Goal: Task Accomplishment & Management: Complete application form

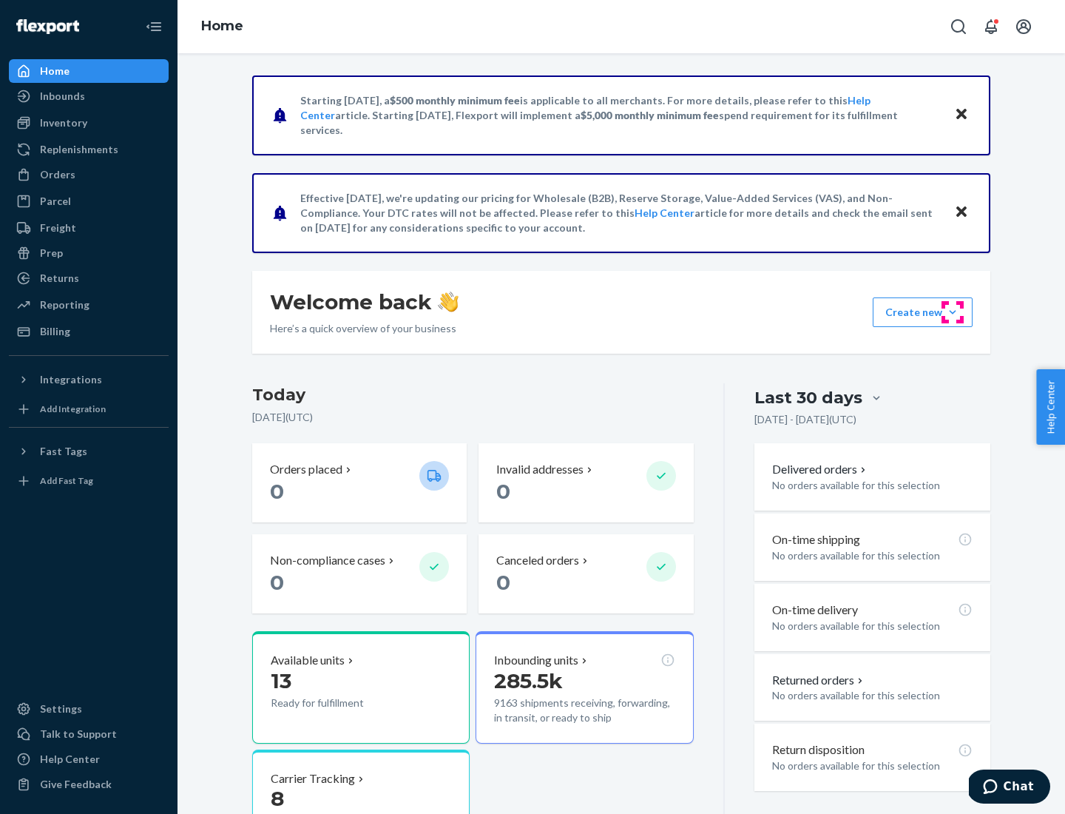
click at [953, 312] on button "Create new Create new inbound Create new order Create new product" at bounding box center [923, 312] width 100 height 30
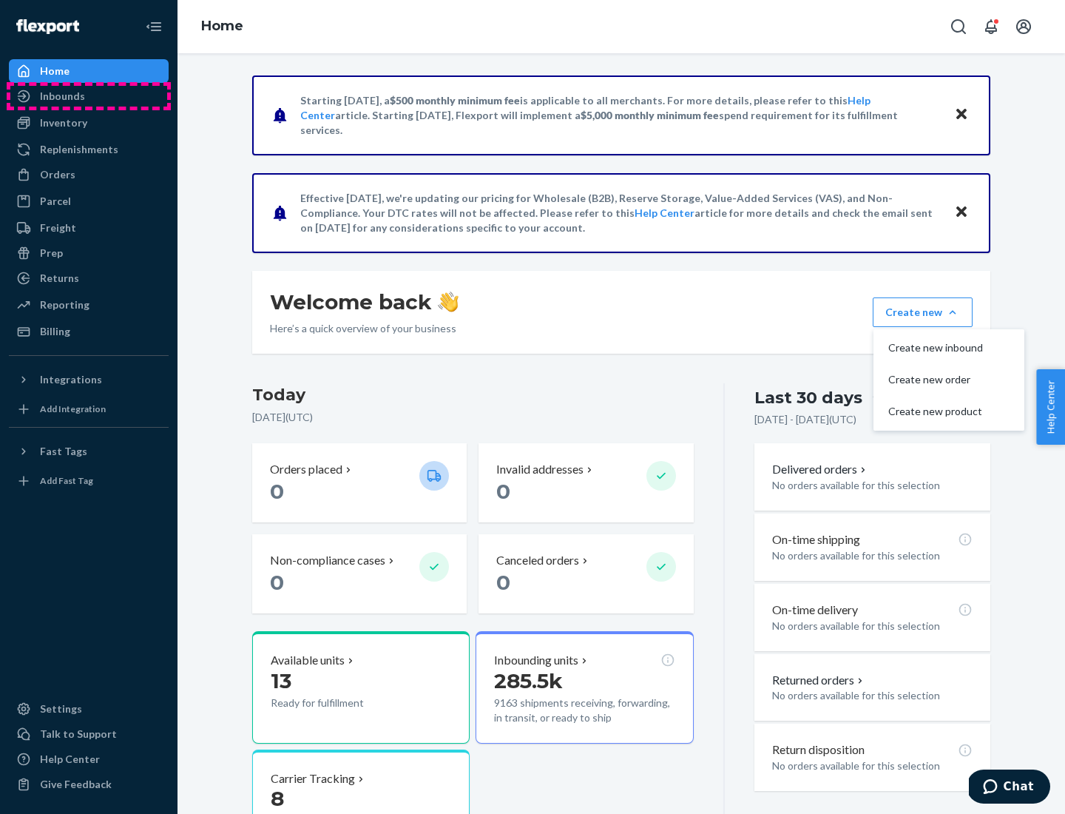
click at [89, 96] on div "Inbounds" at bounding box center [88, 96] width 157 height 21
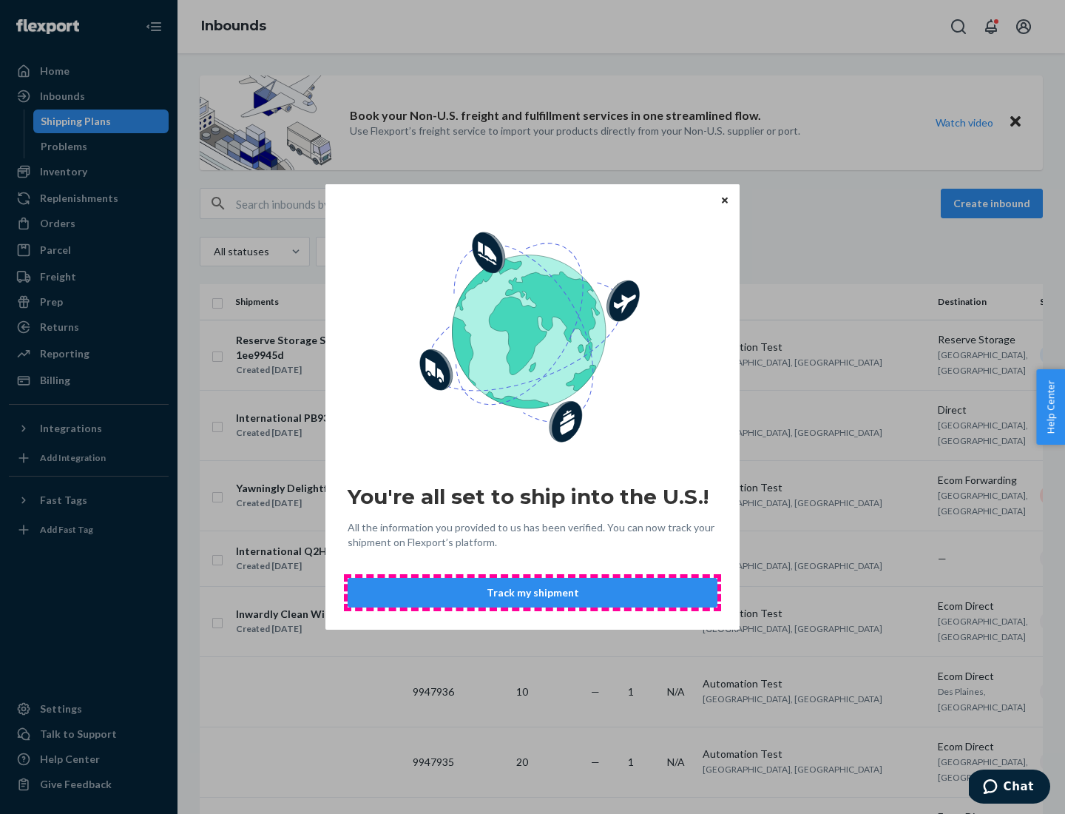
click at [532, 592] on button "Track my shipment" at bounding box center [533, 593] width 370 height 30
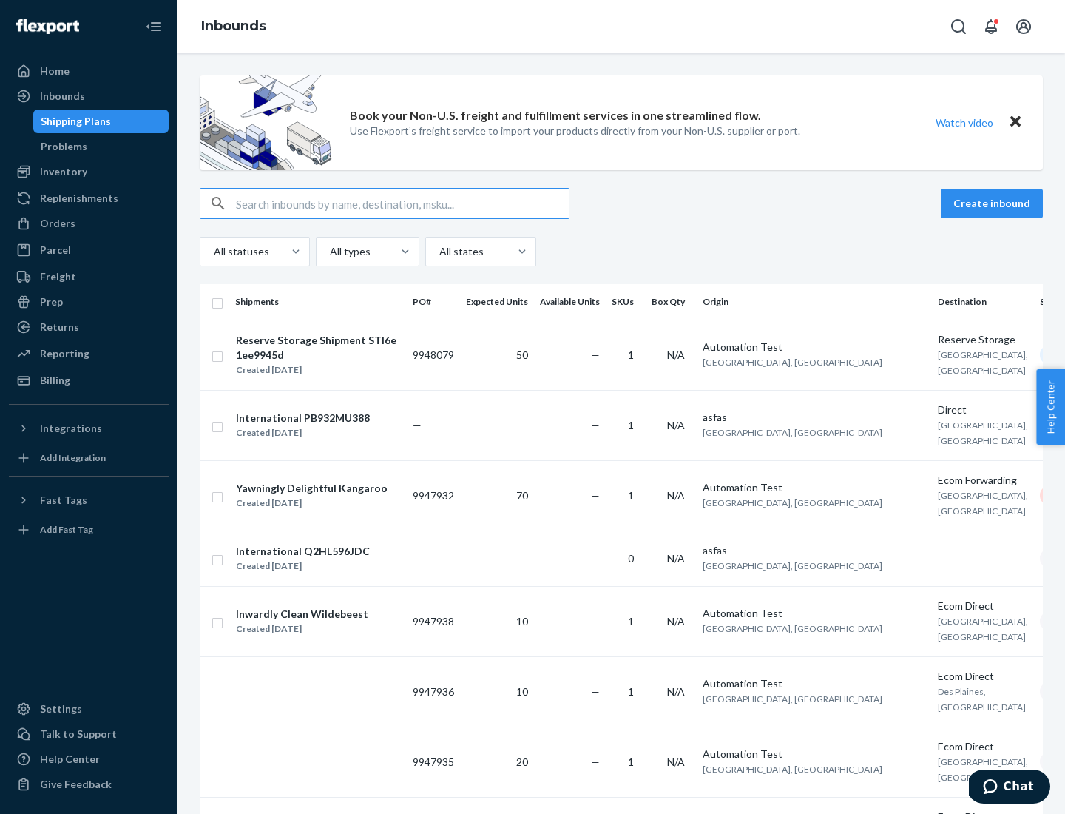
click at [994, 203] on button "Create inbound" at bounding box center [992, 204] width 102 height 30
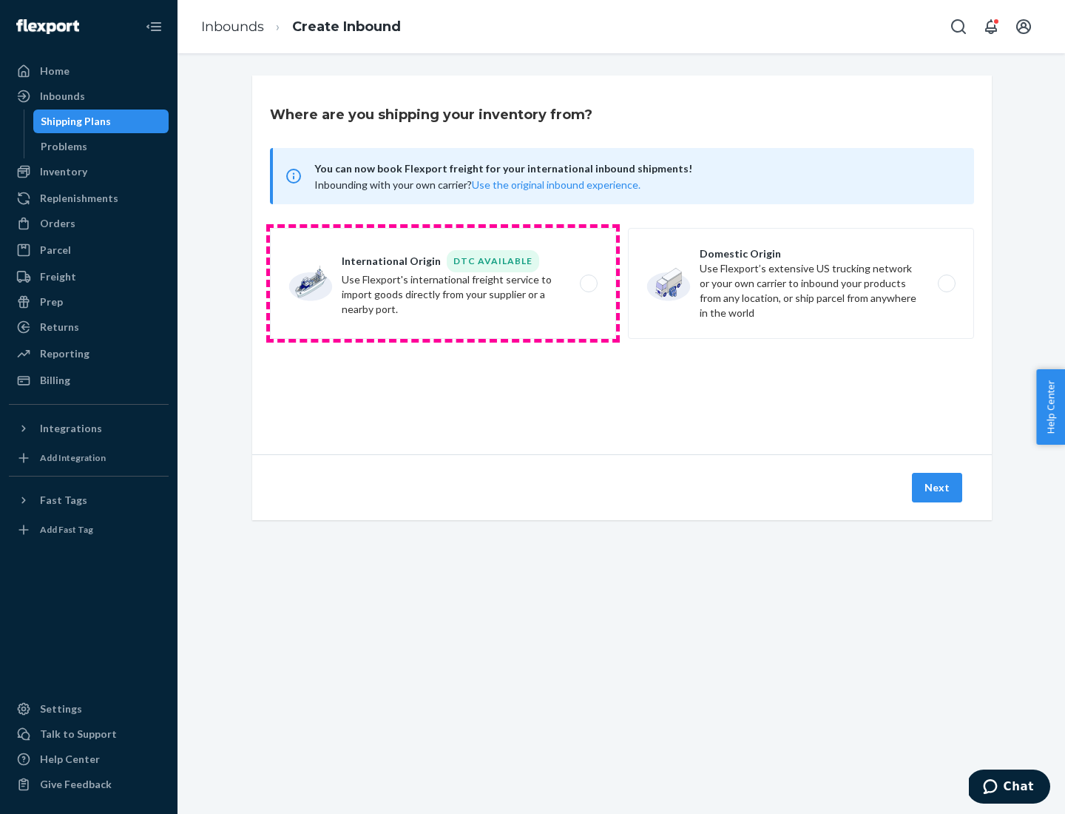
click at [443, 283] on label "International Origin DTC Available Use Flexport's international freight service…" at bounding box center [443, 283] width 346 height 111
click at [588, 283] on input "International Origin DTC Available Use Flexport's international freight service…" at bounding box center [593, 284] width 10 height 10
radio input "true"
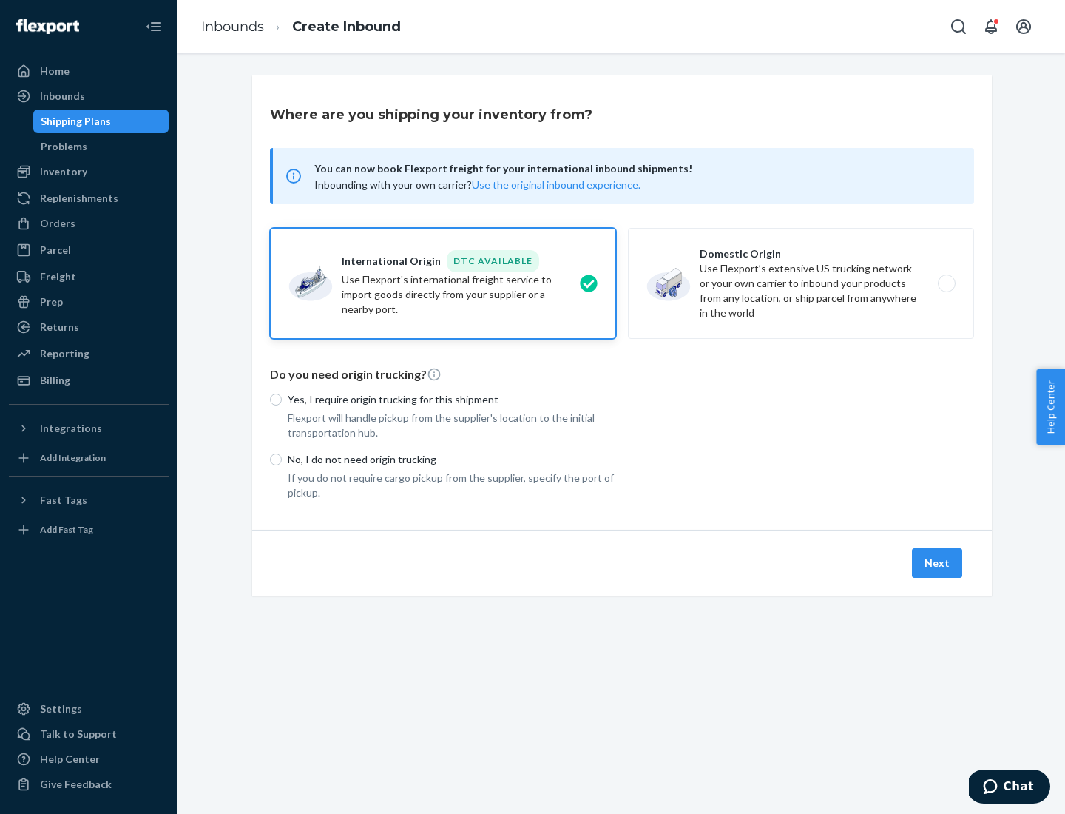
click at [452, 459] on p "No, I do not need origin trucking" at bounding box center [452, 459] width 328 height 15
click at [282, 459] on input "No, I do not need origin trucking" at bounding box center [276, 459] width 12 height 12
radio input "true"
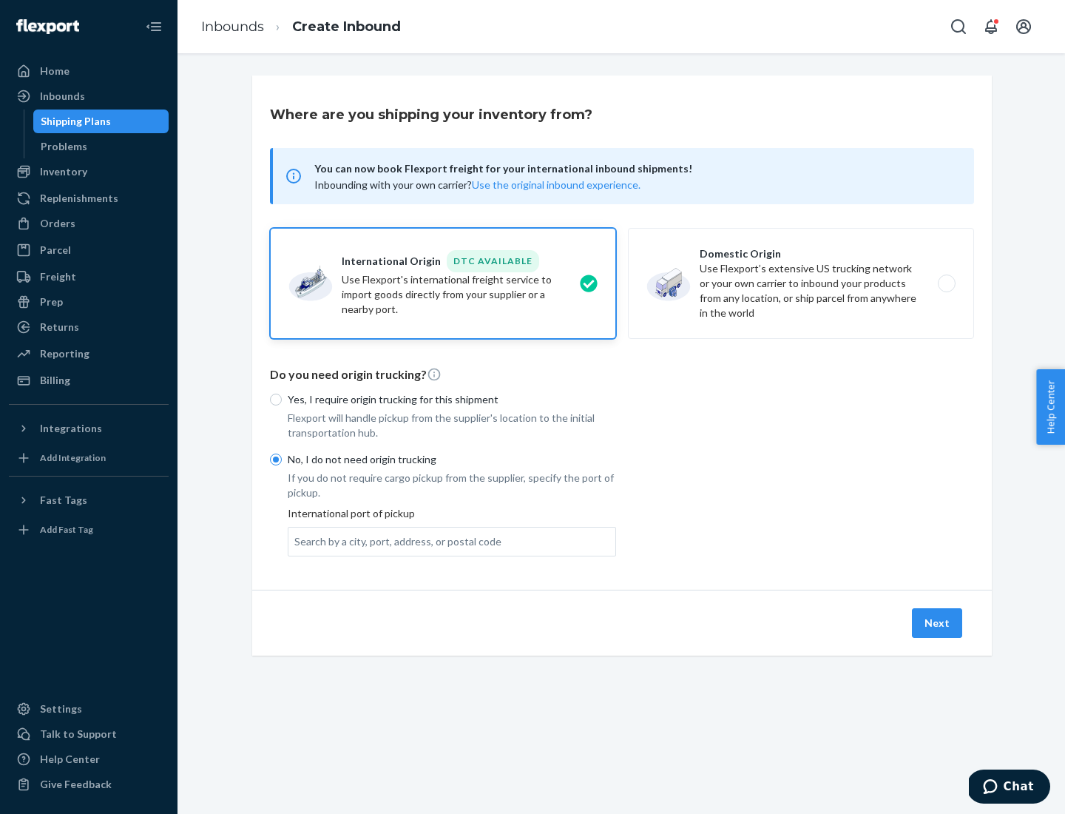
click at [394, 541] on div "Search by a city, port, address, or postal code" at bounding box center [397, 541] width 207 height 15
click at [296, 541] on input "Search by a city, port, address, or postal code" at bounding box center [294, 541] width 1 height 15
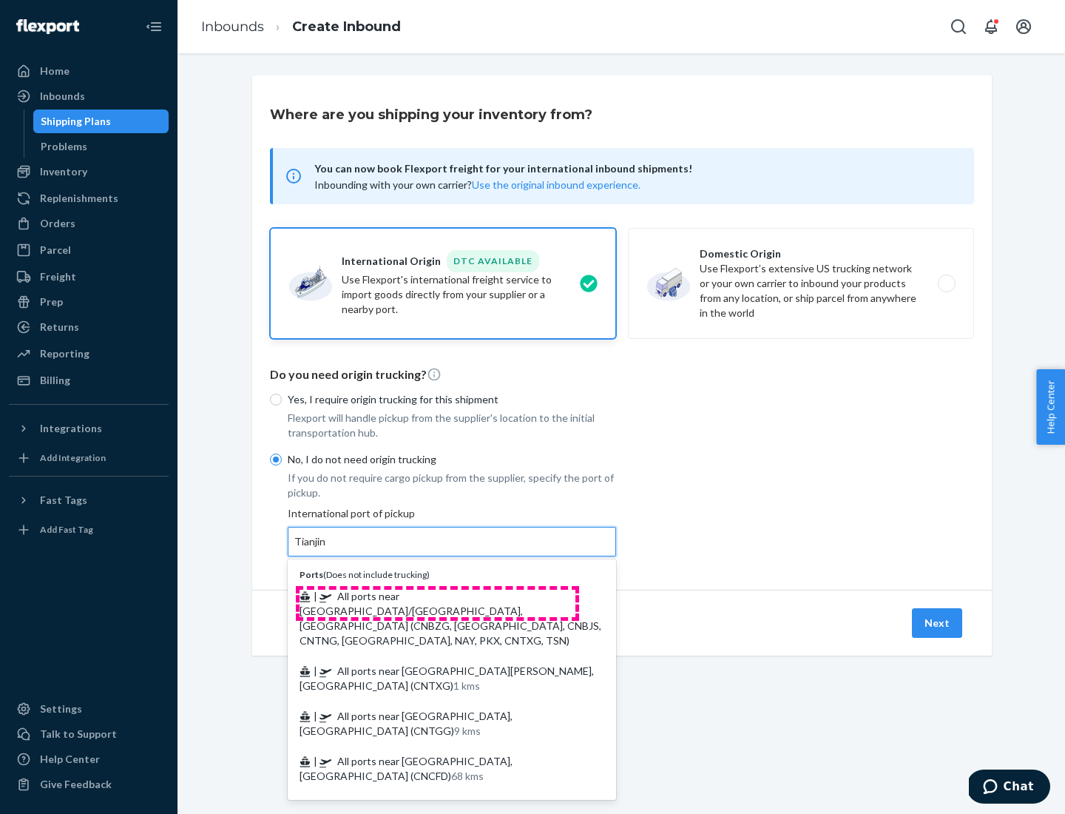
click at [437, 595] on span "| All ports near [GEOGRAPHIC_DATA]/[GEOGRAPHIC_DATA], [GEOGRAPHIC_DATA] (CNBZG,…" at bounding box center [451, 617] width 302 height 57
click at [327, 549] on input "Tianjin" at bounding box center [310, 541] width 33 height 15
type input "All ports near [GEOGRAPHIC_DATA]/[GEOGRAPHIC_DATA], [GEOGRAPHIC_DATA] (CNBZG, […"
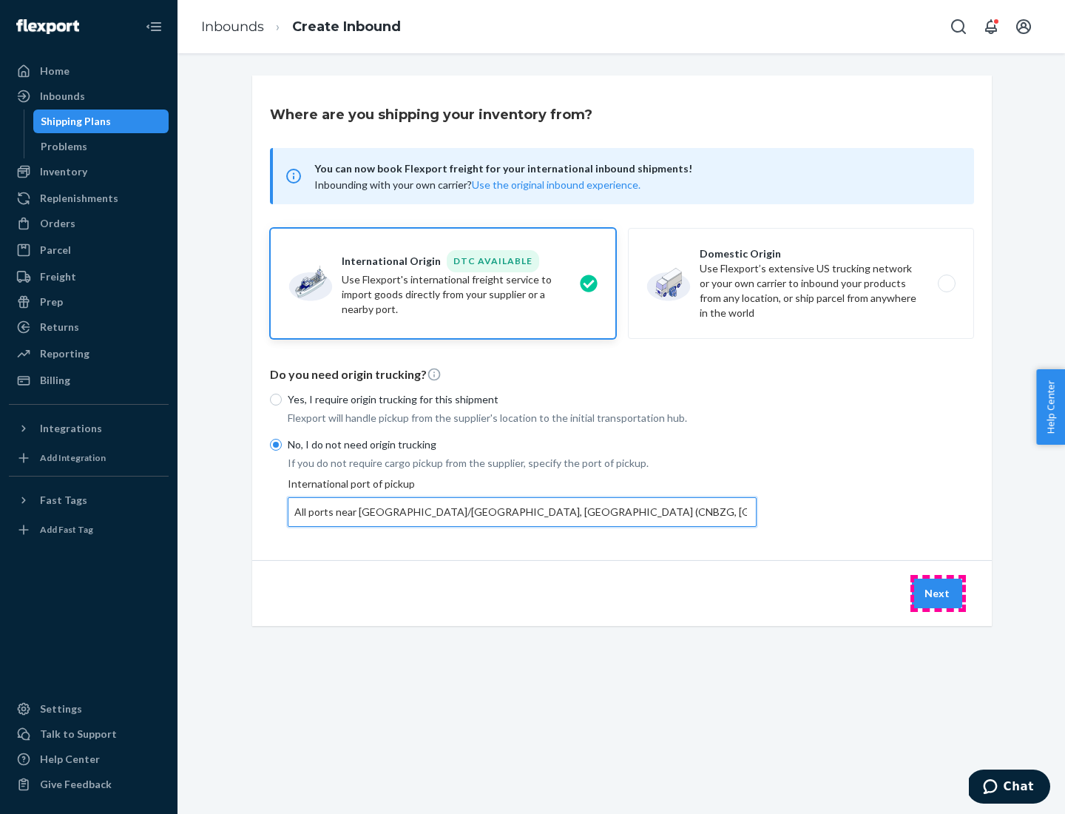
click at [938, 592] on button "Next" at bounding box center [937, 593] width 50 height 30
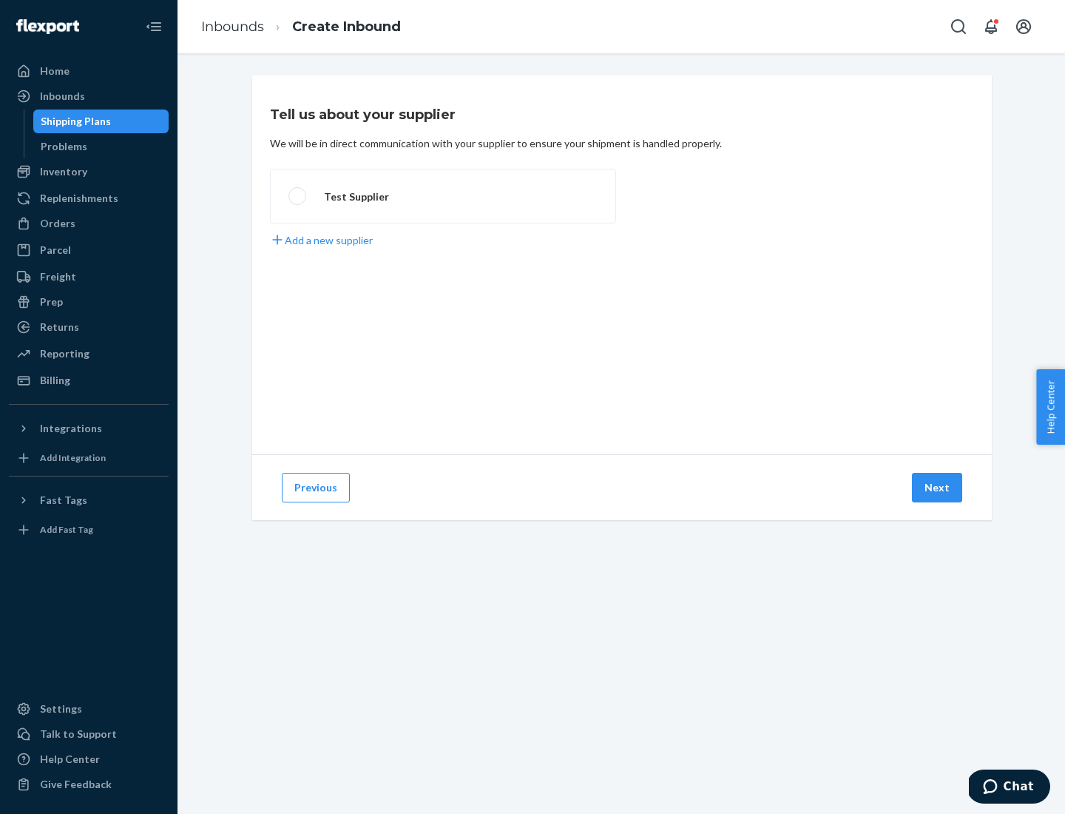
click at [443, 196] on label "Test Supplier" at bounding box center [443, 196] width 346 height 55
click at [298, 196] on input "Test Supplier" at bounding box center [293, 197] width 10 height 10
radio input "true"
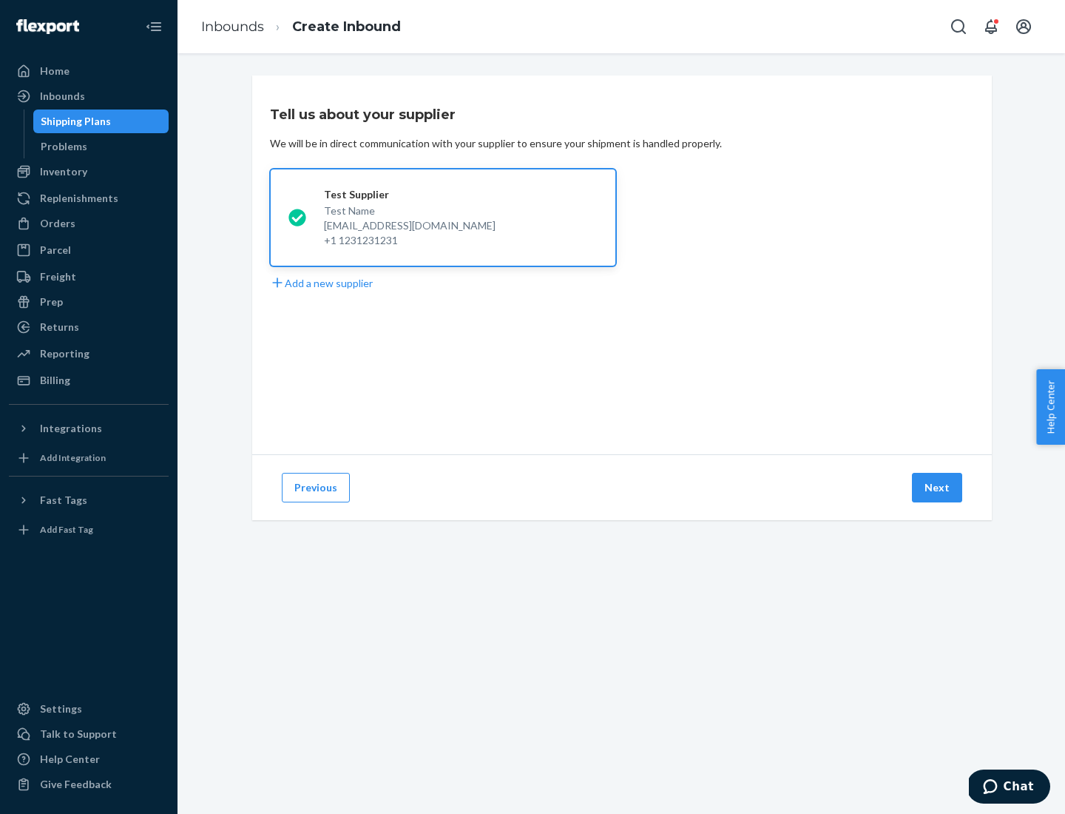
click at [938, 487] on button "Next" at bounding box center [937, 488] width 50 height 30
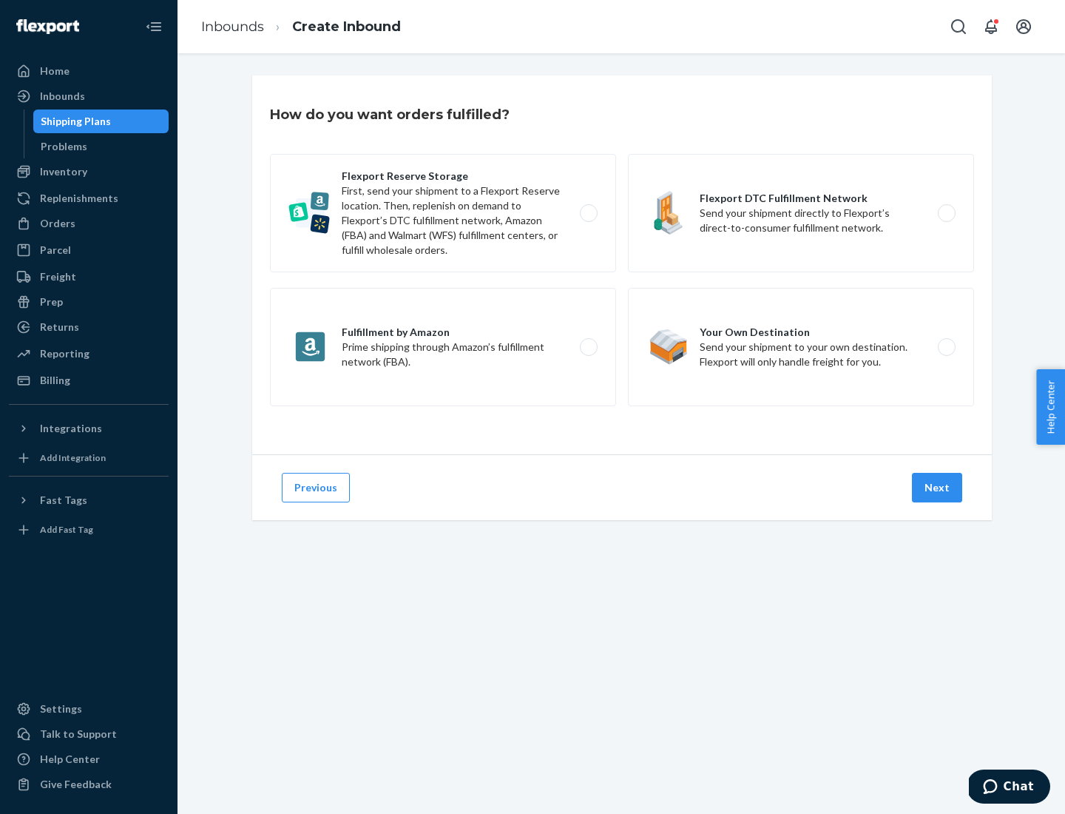
click at [443, 213] on label "Flexport Reserve Storage First, send your shipment to a Flexport Reserve locati…" at bounding box center [443, 213] width 346 height 118
click at [588, 213] on input "Flexport Reserve Storage First, send your shipment to a Flexport Reserve locati…" at bounding box center [593, 214] width 10 height 10
radio input "true"
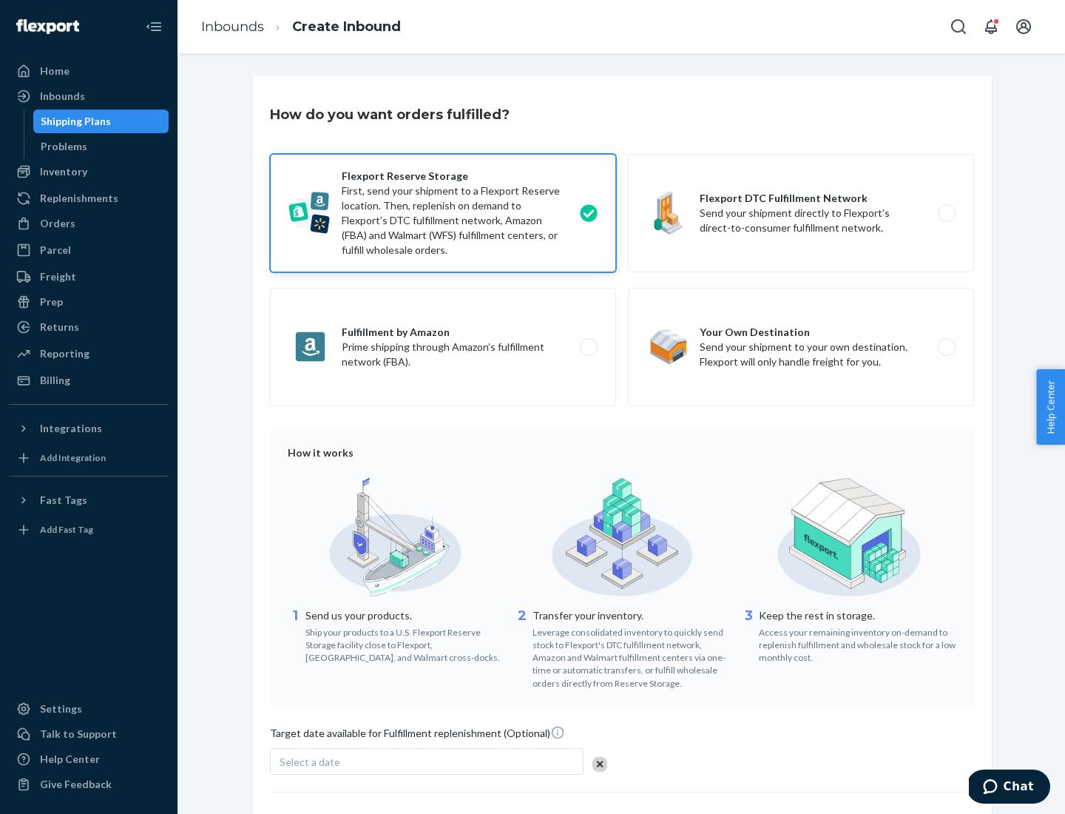
scroll to position [121, 0]
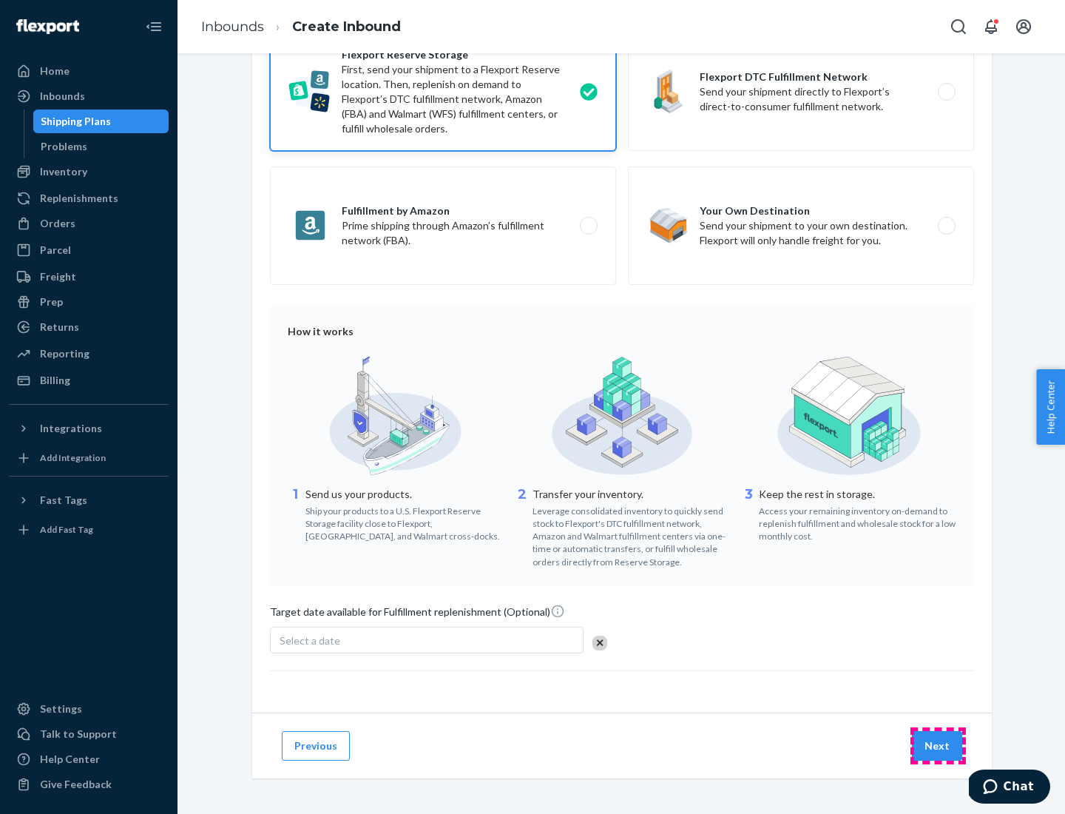
click at [938, 745] on button "Next" at bounding box center [937, 746] width 50 height 30
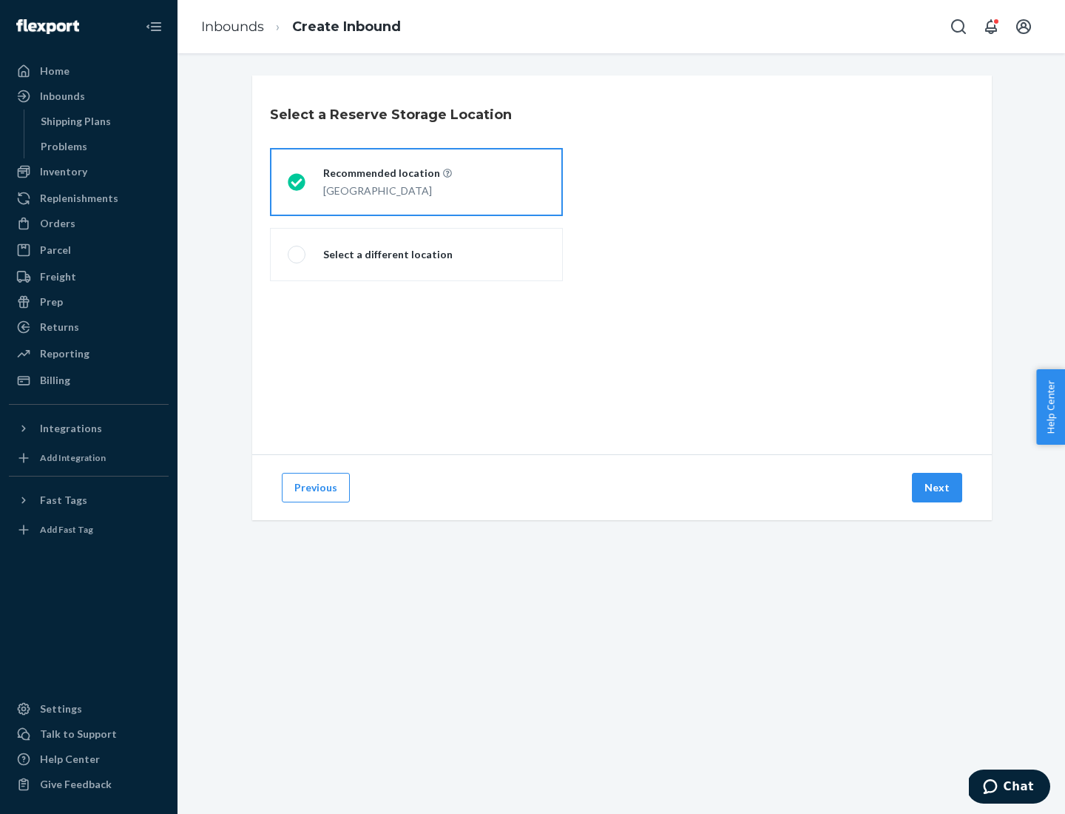
click at [416, 182] on div "[GEOGRAPHIC_DATA]" at bounding box center [387, 189] width 129 height 18
click at [297, 182] on input "Recommended location [GEOGRAPHIC_DATA]" at bounding box center [293, 182] width 10 height 10
click at [938, 487] on button "Next" at bounding box center [937, 488] width 50 height 30
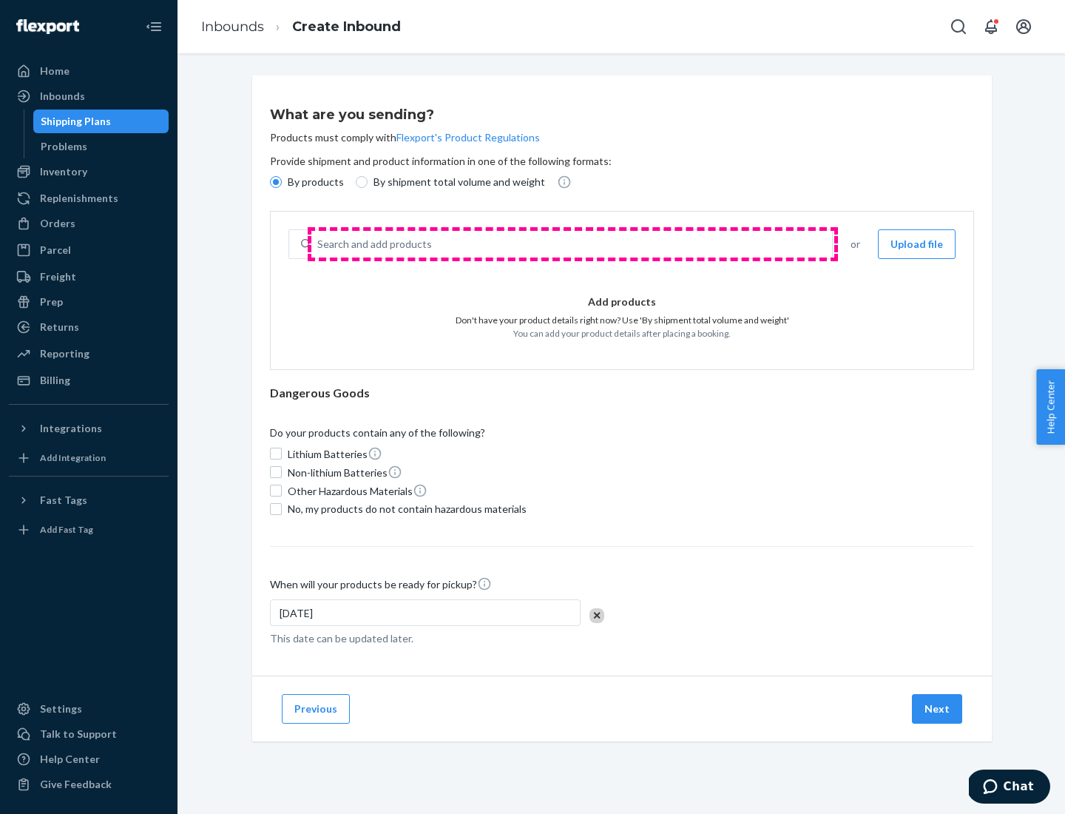
click at [572, 244] on div "Search and add products" at bounding box center [571, 244] width 521 height 27
click at [319, 244] on input "Search and add products" at bounding box center [317, 244] width 1 height 15
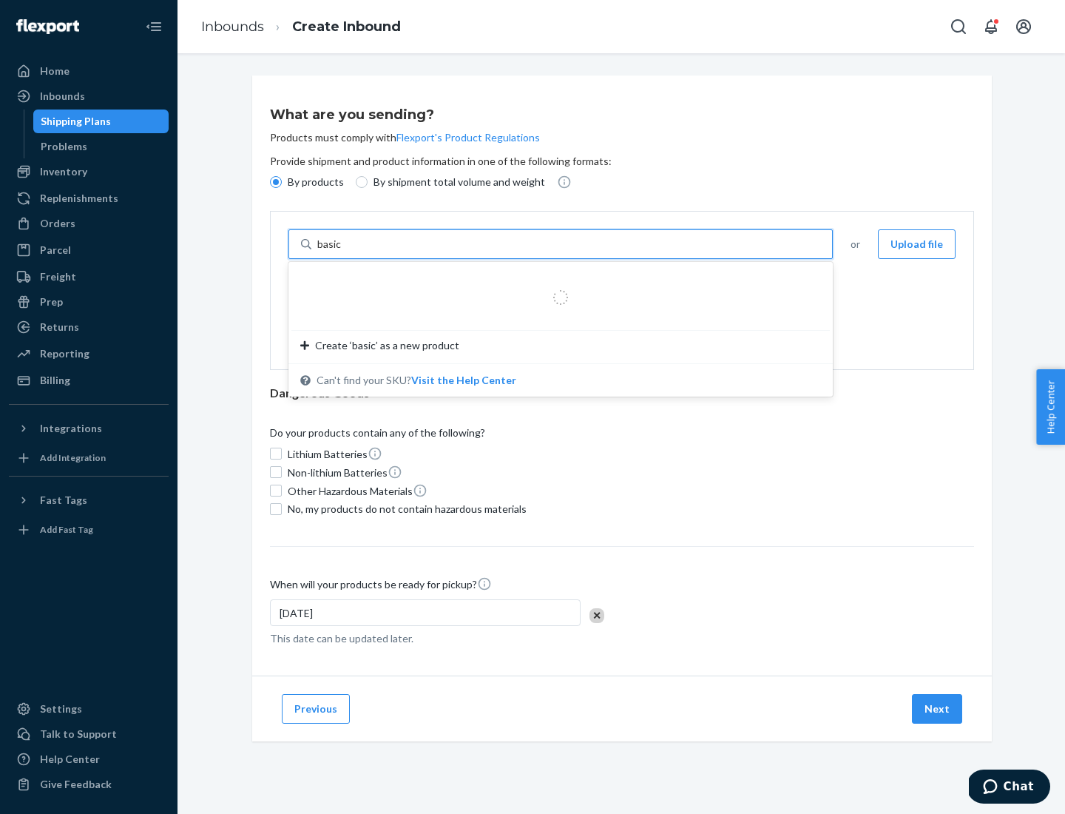
type input "basic"
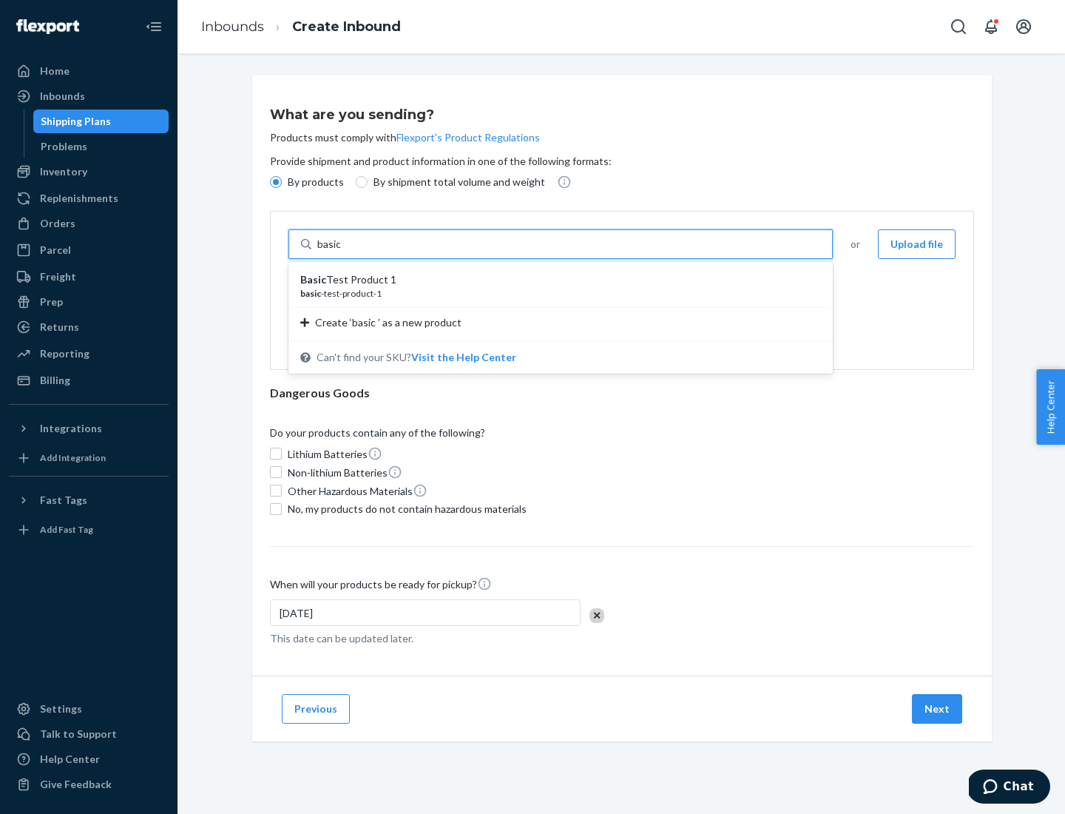
click at [555, 280] on div "Basic Test Product 1" at bounding box center [554, 279] width 509 height 15
click at [344, 251] on input "basic" at bounding box center [330, 244] width 27 height 15
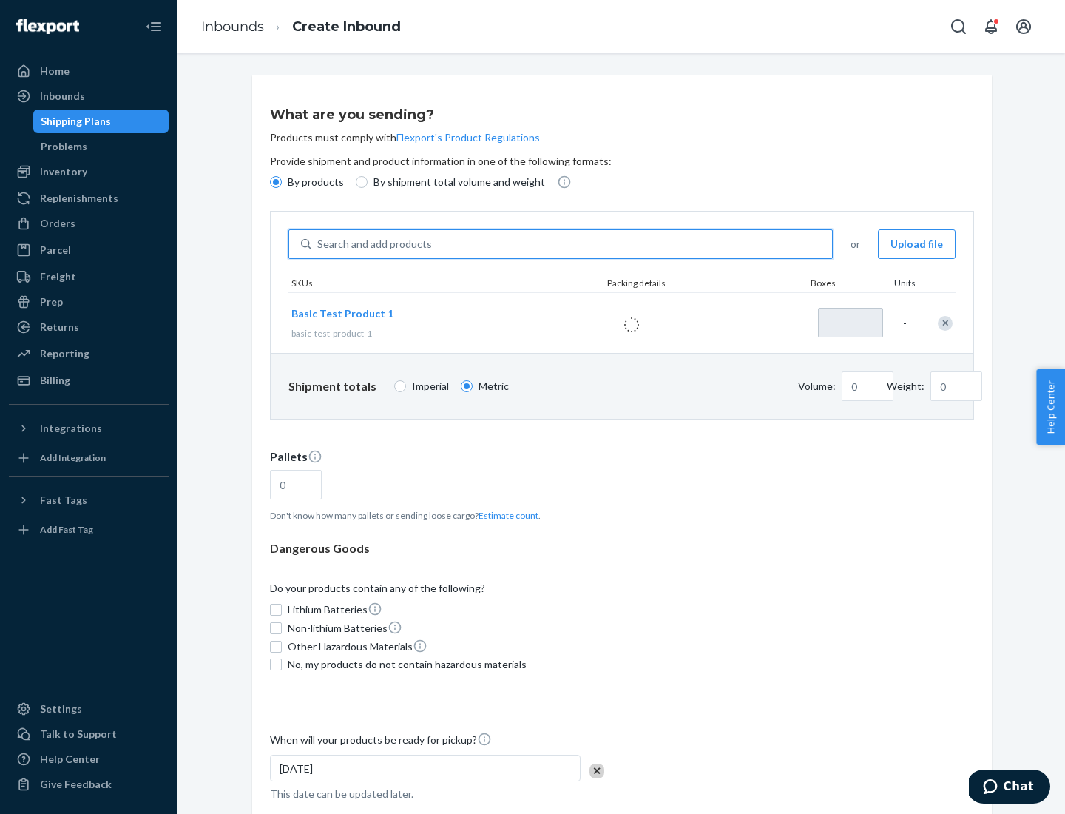
type input "1"
type input "1.09"
type input "3.27"
type input "3"
type input "0.01"
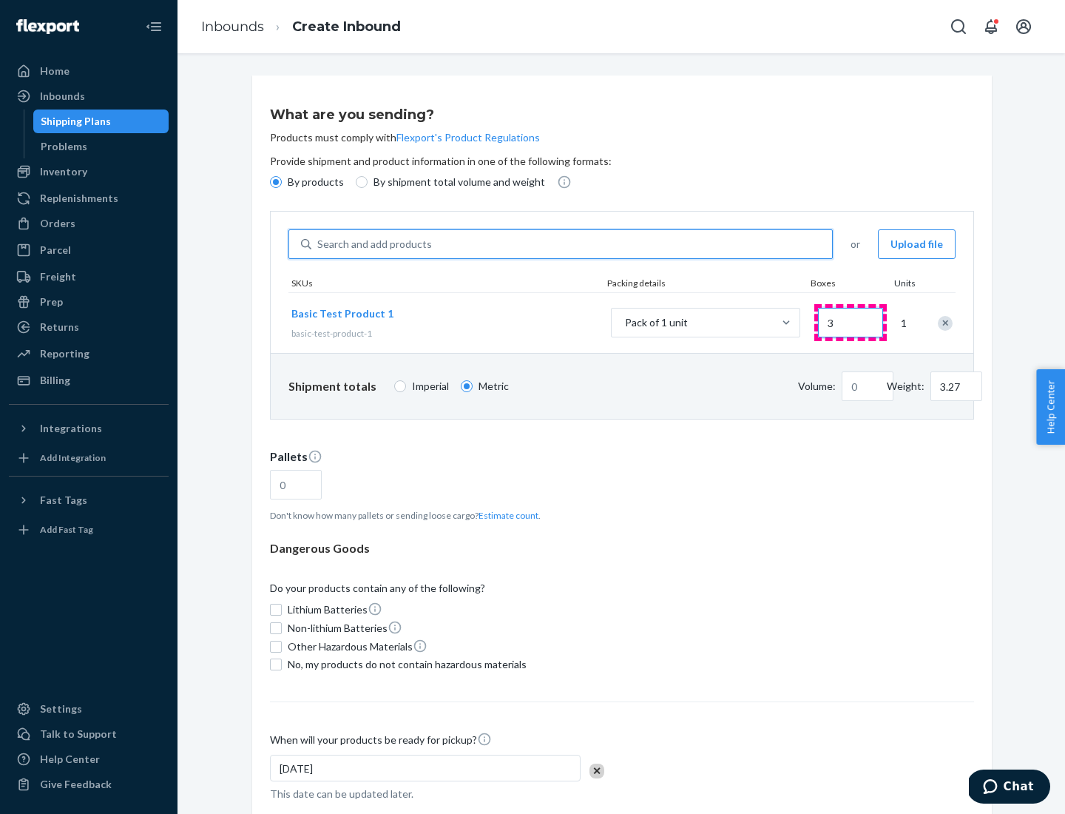
type input "32.66"
type input "30"
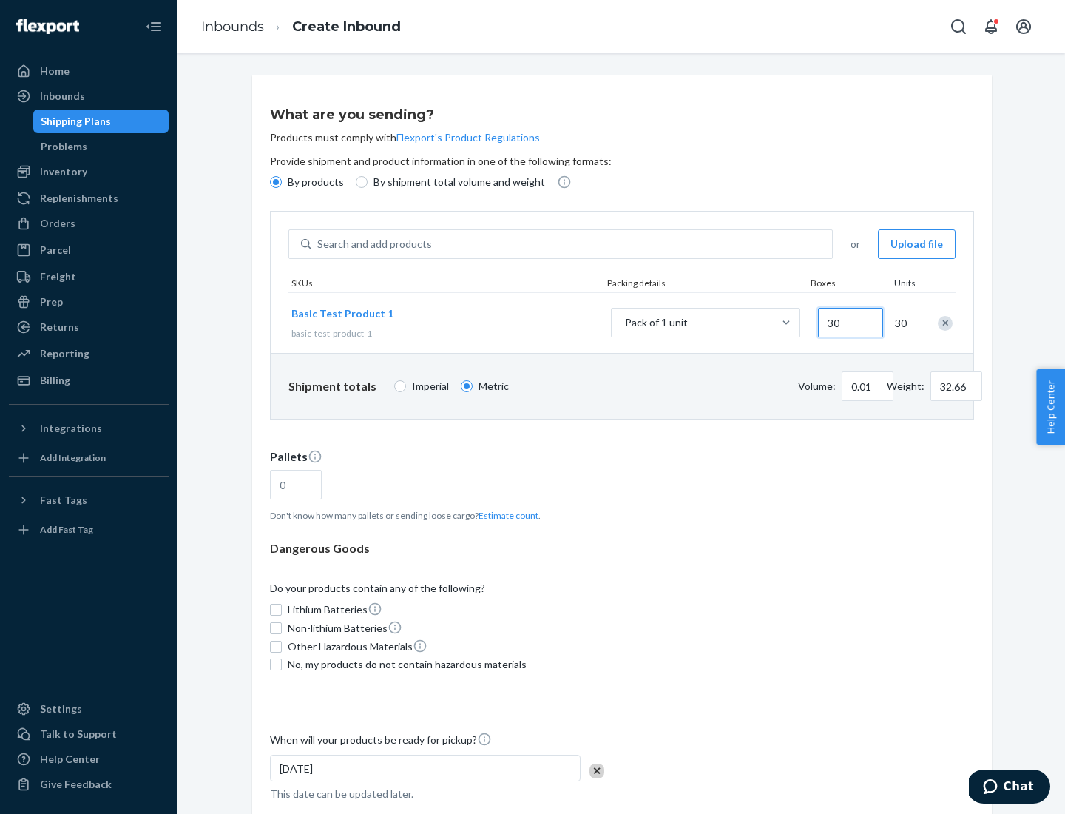
type input "0.07"
type input "326.59"
type input "300"
type input "0.68"
type input "3265.86"
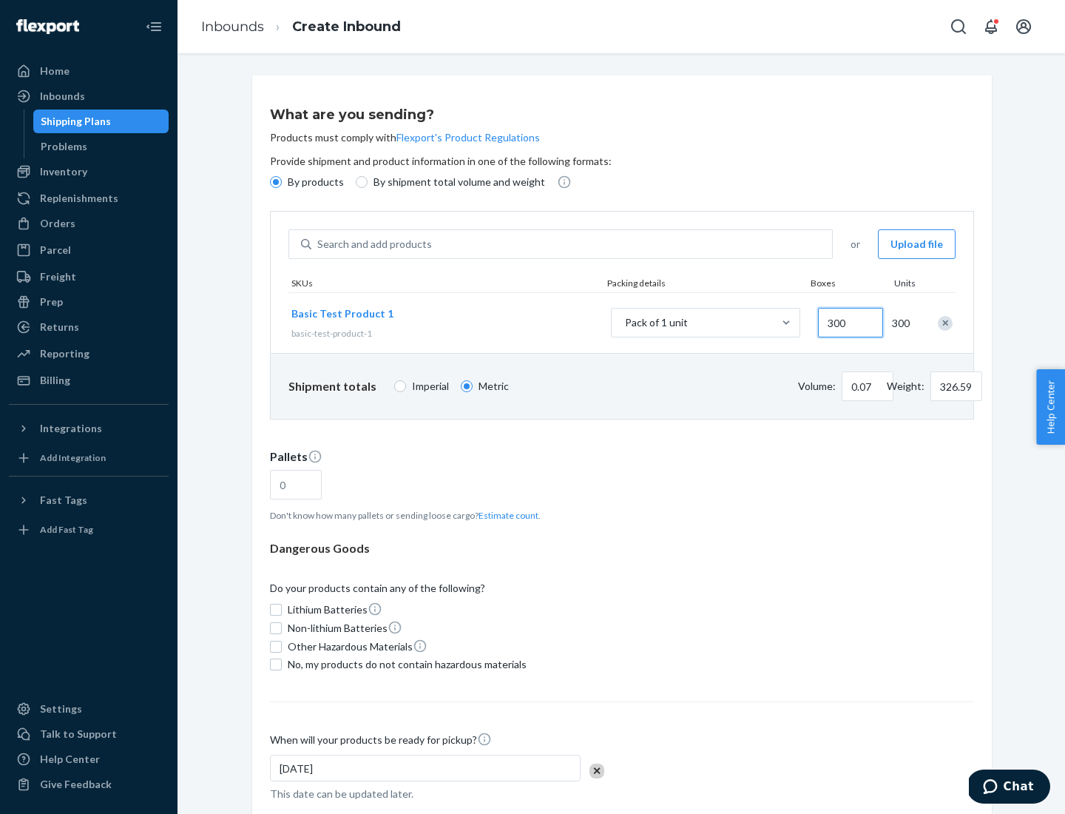
type input "3000"
type input "1.09"
type input "1"
type input "10.89"
type input "10"
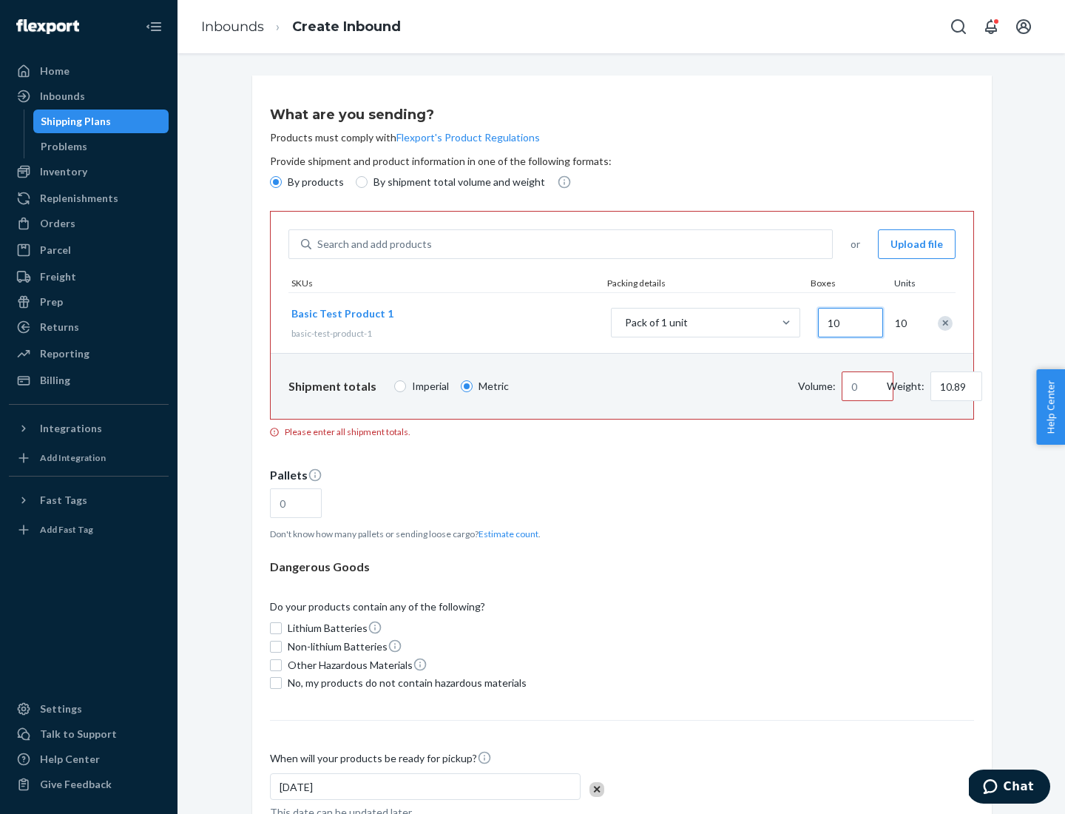
type input "0.02"
type input "108.86"
type input "100"
type input "0.23"
type input "1088.62"
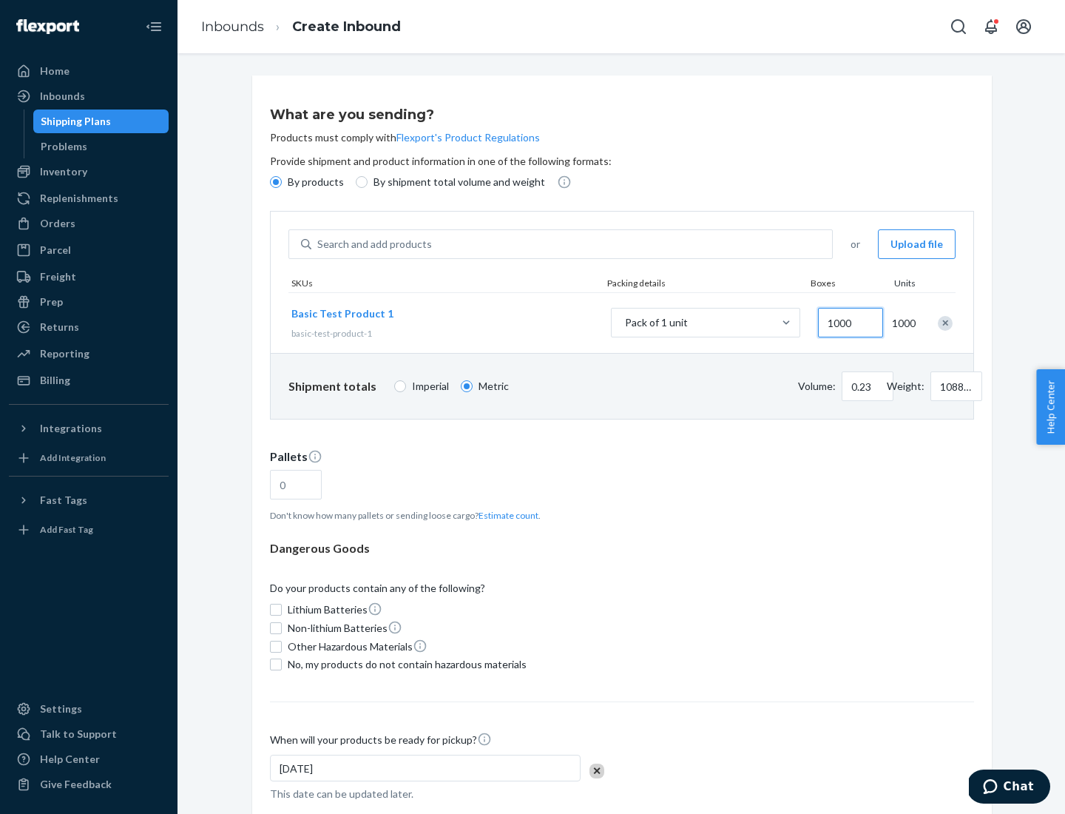
scroll to position [51, 0]
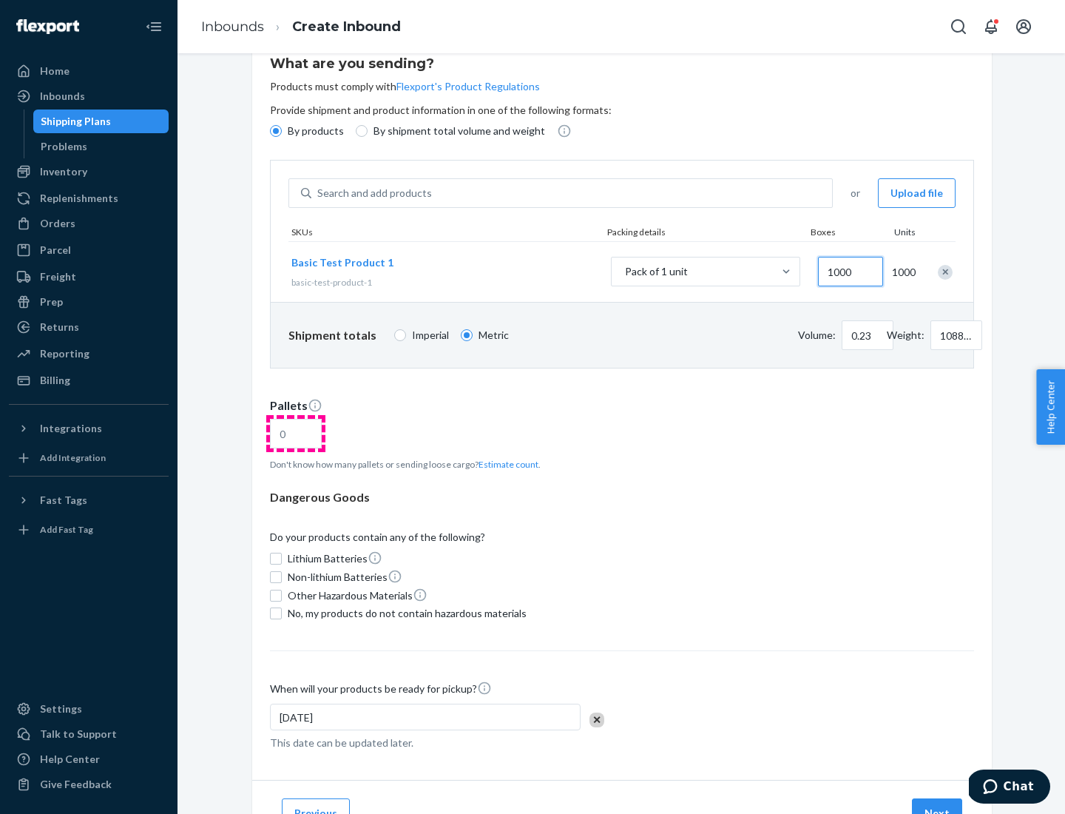
type input "1000"
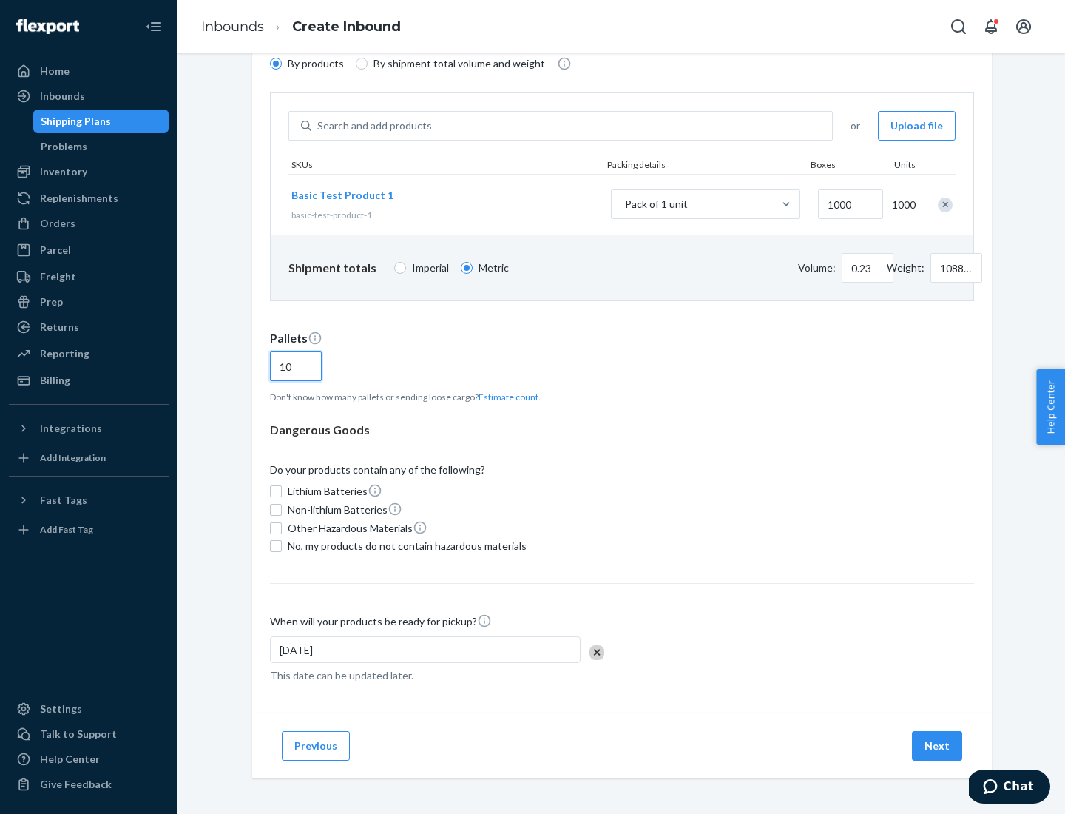
type input "10"
click at [405, 546] on span "No, my products do not contain hazardous materials" at bounding box center [407, 545] width 239 height 15
click at [282, 546] on input "No, my products do not contain hazardous materials" at bounding box center [276, 546] width 12 height 12
checkbox input "true"
click at [938, 745] on button "Next" at bounding box center [937, 746] width 50 height 30
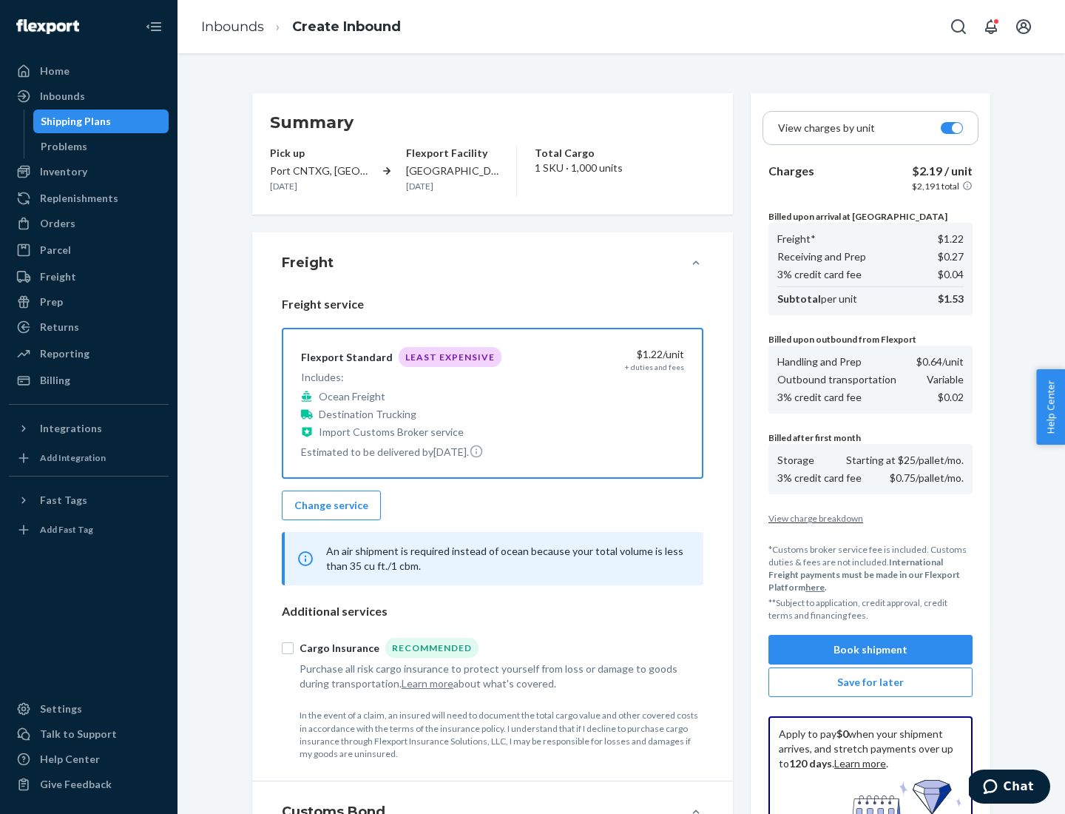
scroll to position [216, 0]
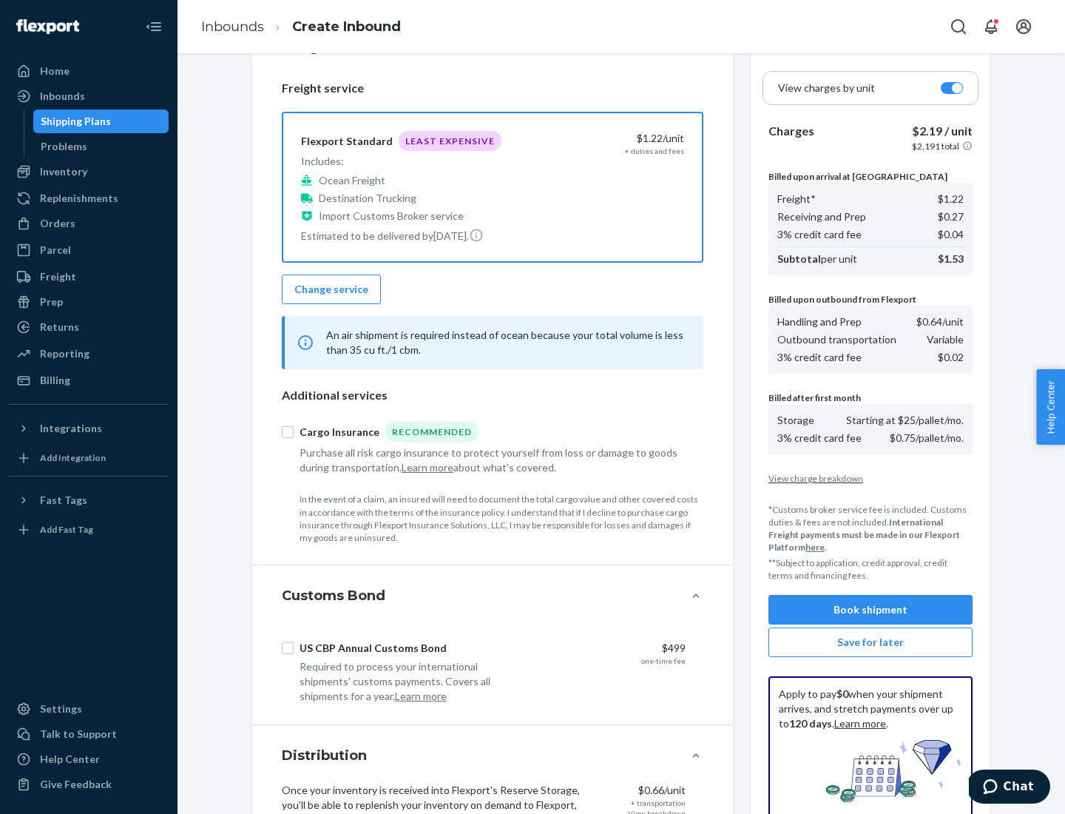
click at [870, 609] on button "Book shipment" at bounding box center [870, 610] width 204 height 30
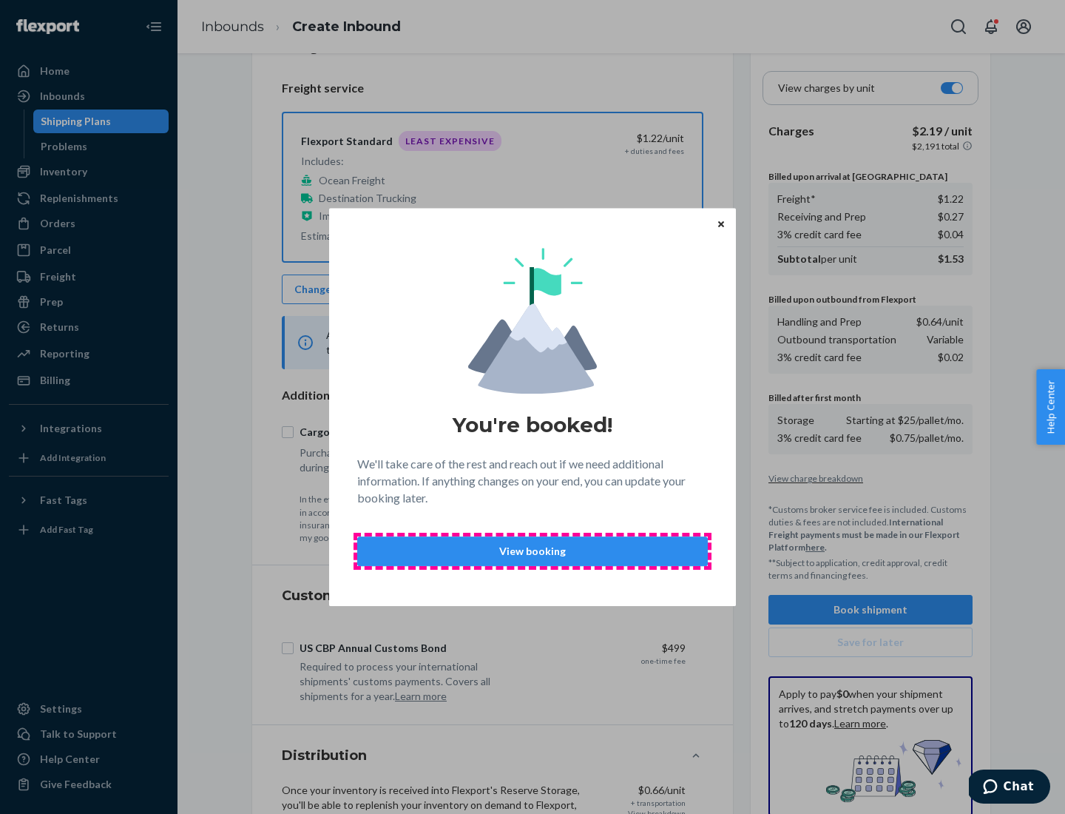
click at [532, 550] on p "View booking" at bounding box center [532, 551] width 325 height 15
